Goal: Find specific page/section: Find specific page/section

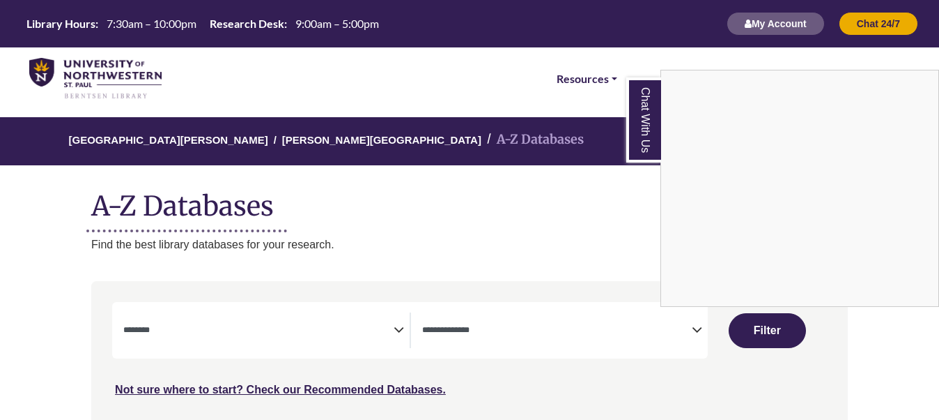
select select "Database Subject Filter"
select select "Database Types Filter"
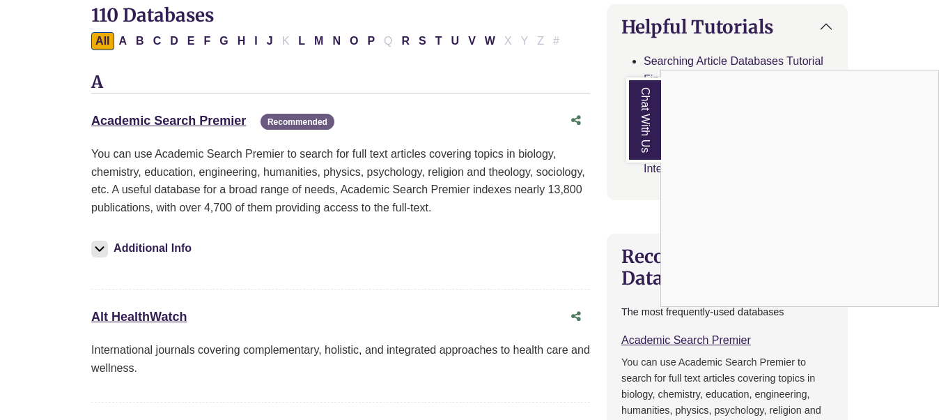
scroll to position [457, 0]
click at [162, 118] on div "Chat With Us" at bounding box center [469, 210] width 939 height 420
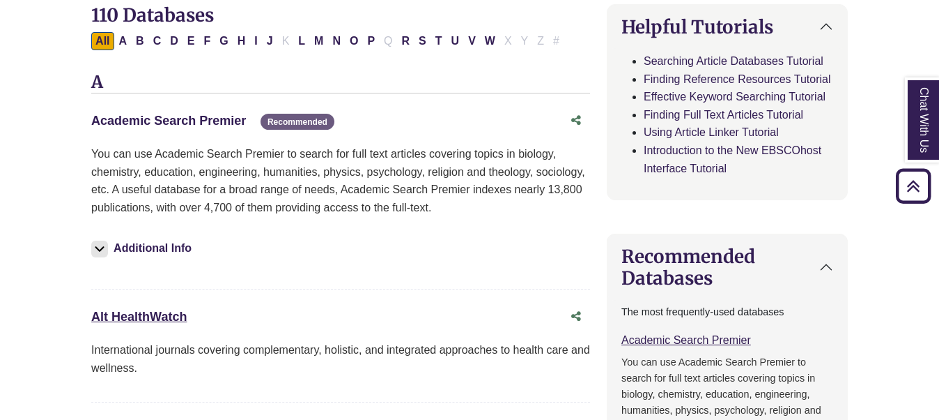
click at [162, 118] on link "Academic Search Premier This link opens in a new window" at bounding box center [168, 121] width 155 height 14
click at [229, 121] on link "Academic Search Premier This link opens in a new window" at bounding box center [168, 121] width 155 height 14
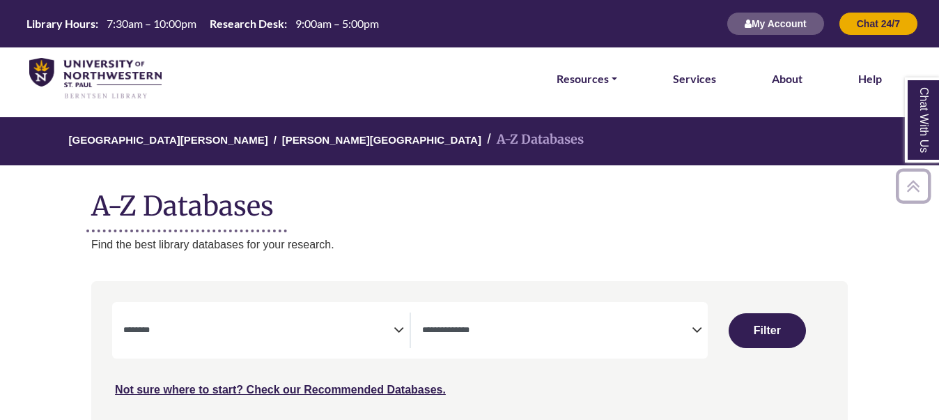
select select "Database Subject Filter"
select select "Database Types Filter"
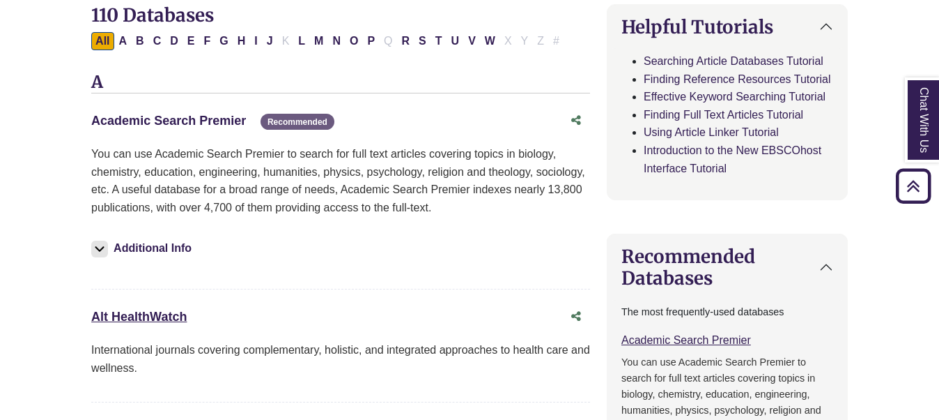
click at [197, 117] on link "Academic Search Premier This link opens in a new window" at bounding box center [168, 121] width 155 height 14
